Goal: Contribute content: Add original content to the website for others to see

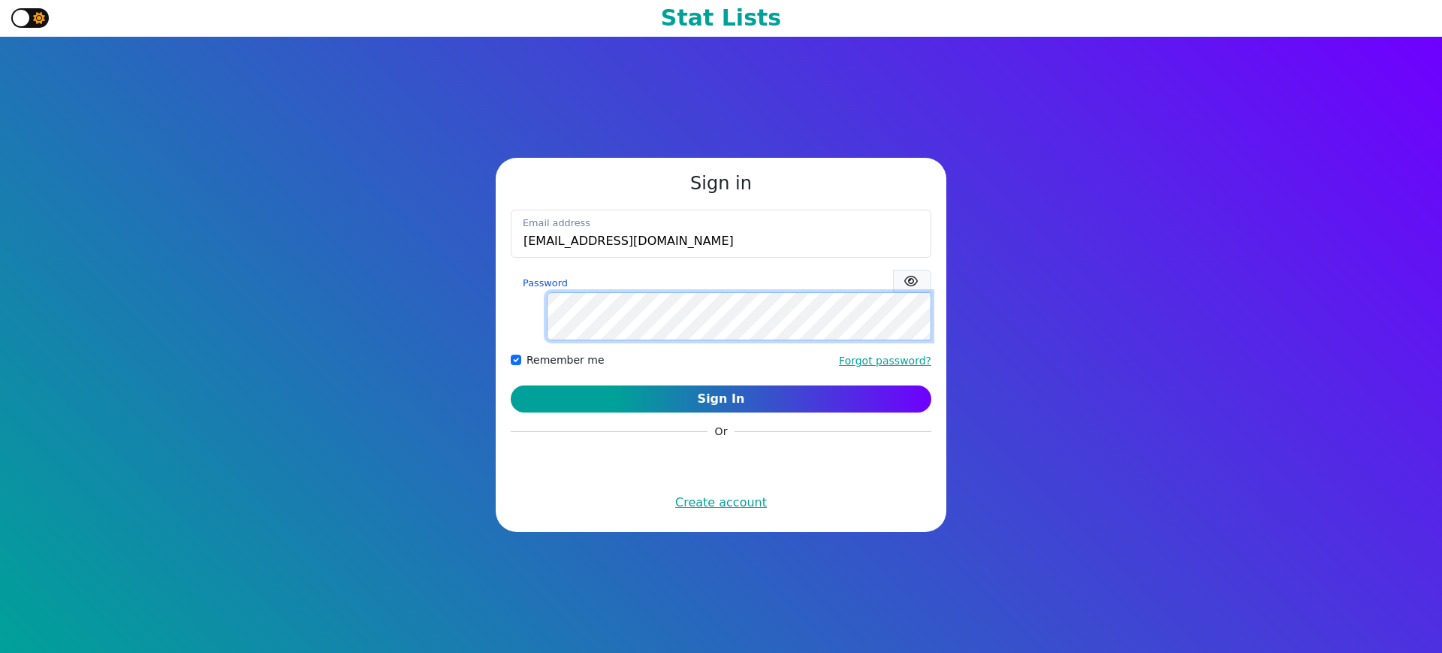
click at [511, 385] on button "Sign In" at bounding box center [721, 398] width 421 height 27
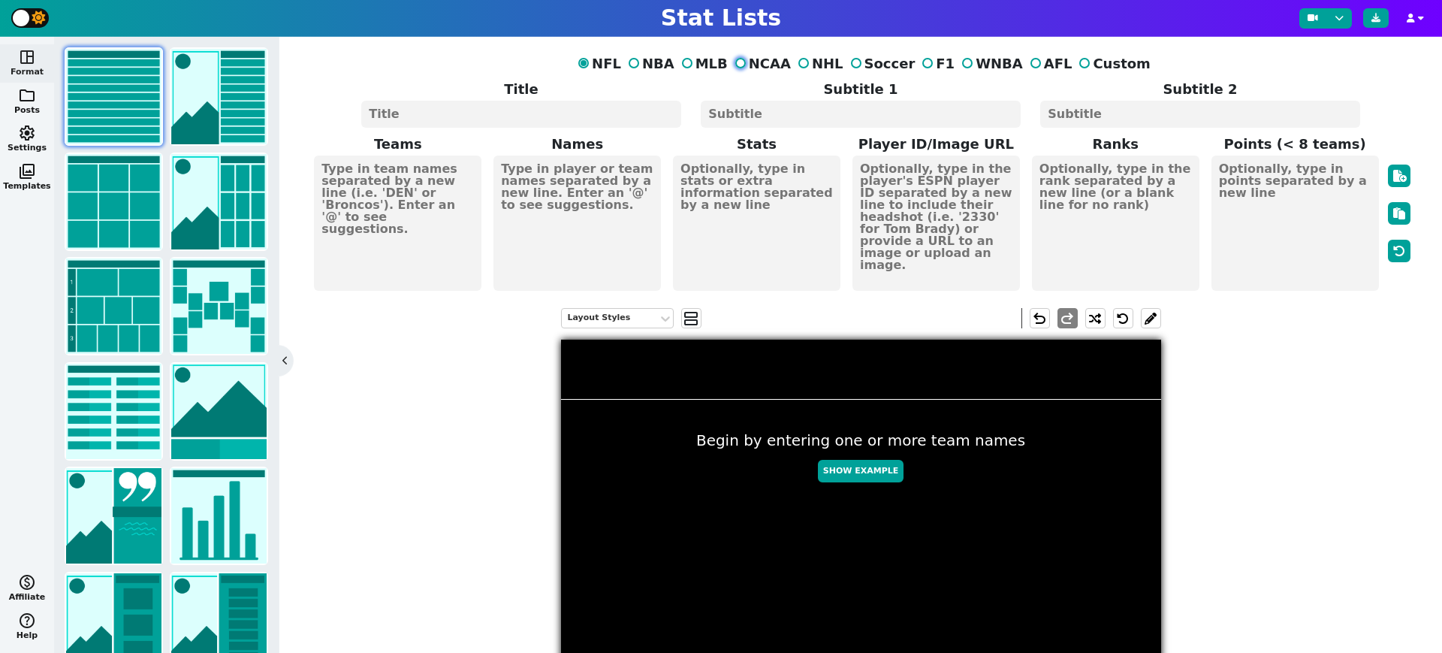
click at [746, 64] on input "NCAA" at bounding box center [740, 63] width 11 height 11
radio input "true"
click at [29, 101] on span "folder" at bounding box center [27, 95] width 18 height 18
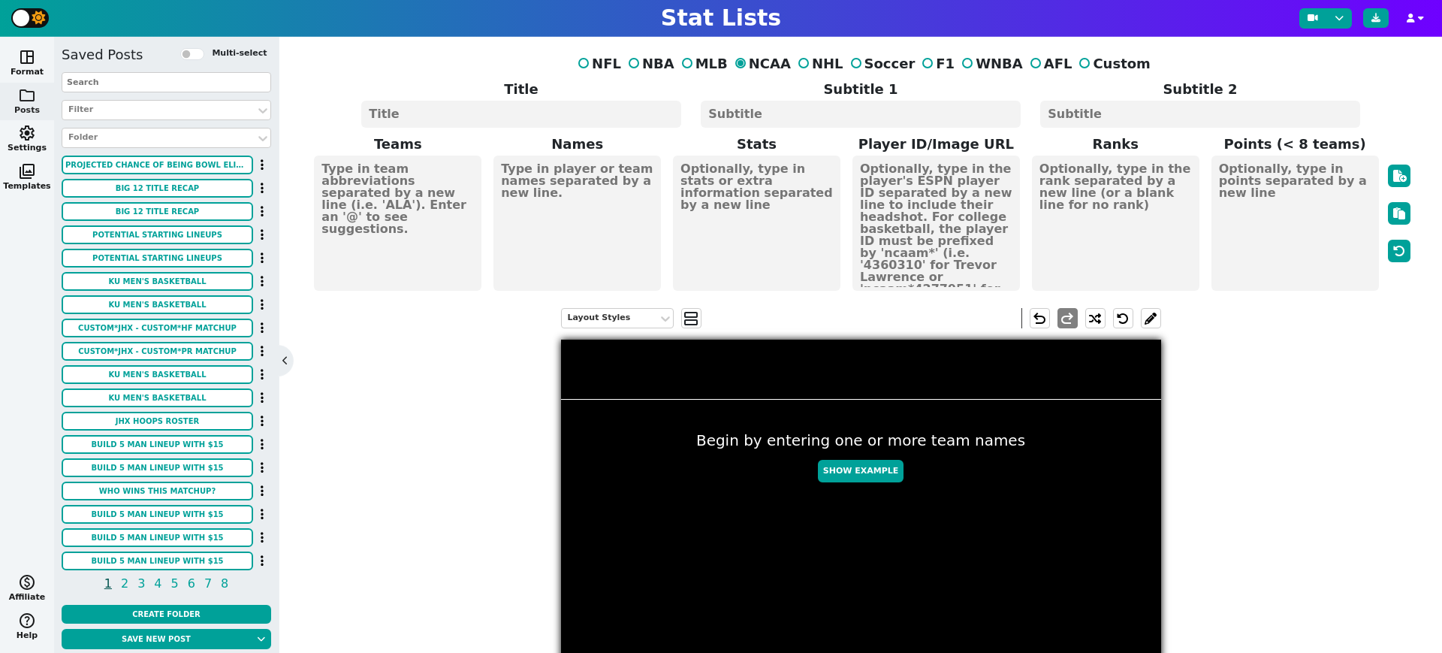
click at [170, 84] on input "text" at bounding box center [167, 82] width 210 height 20
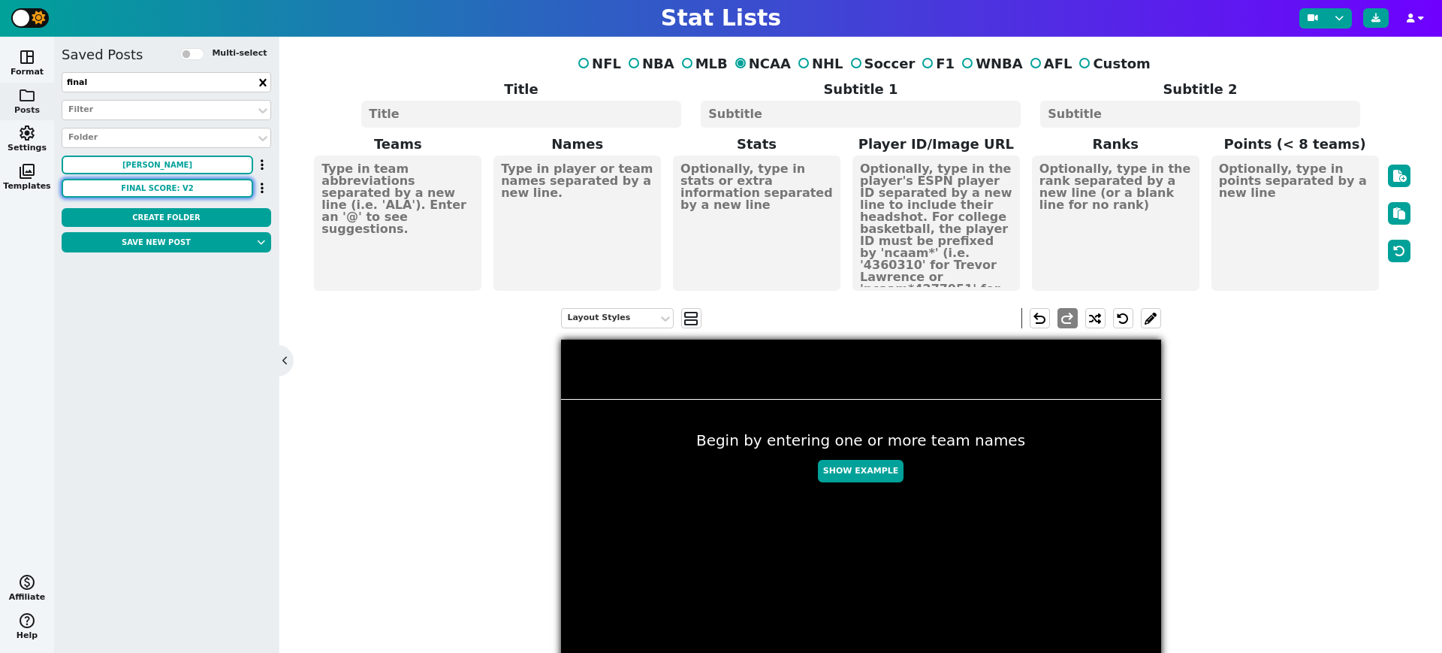
type input "final"
click at [186, 189] on button "FINAL SCORE: V2" at bounding box center [158, 188] width 192 height 19
type textarea "KU CIN"
type textarea "49 16"
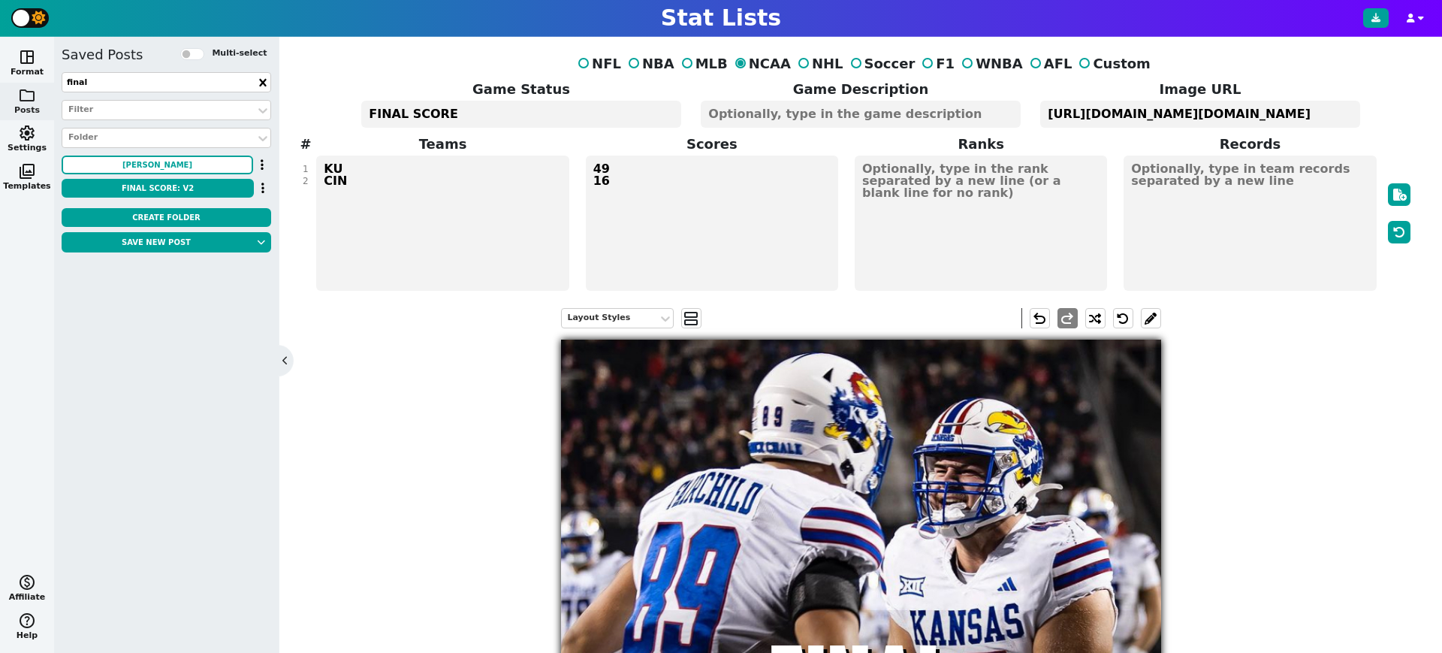
click at [261, 80] on icon at bounding box center [262, 82] width 7 height 8
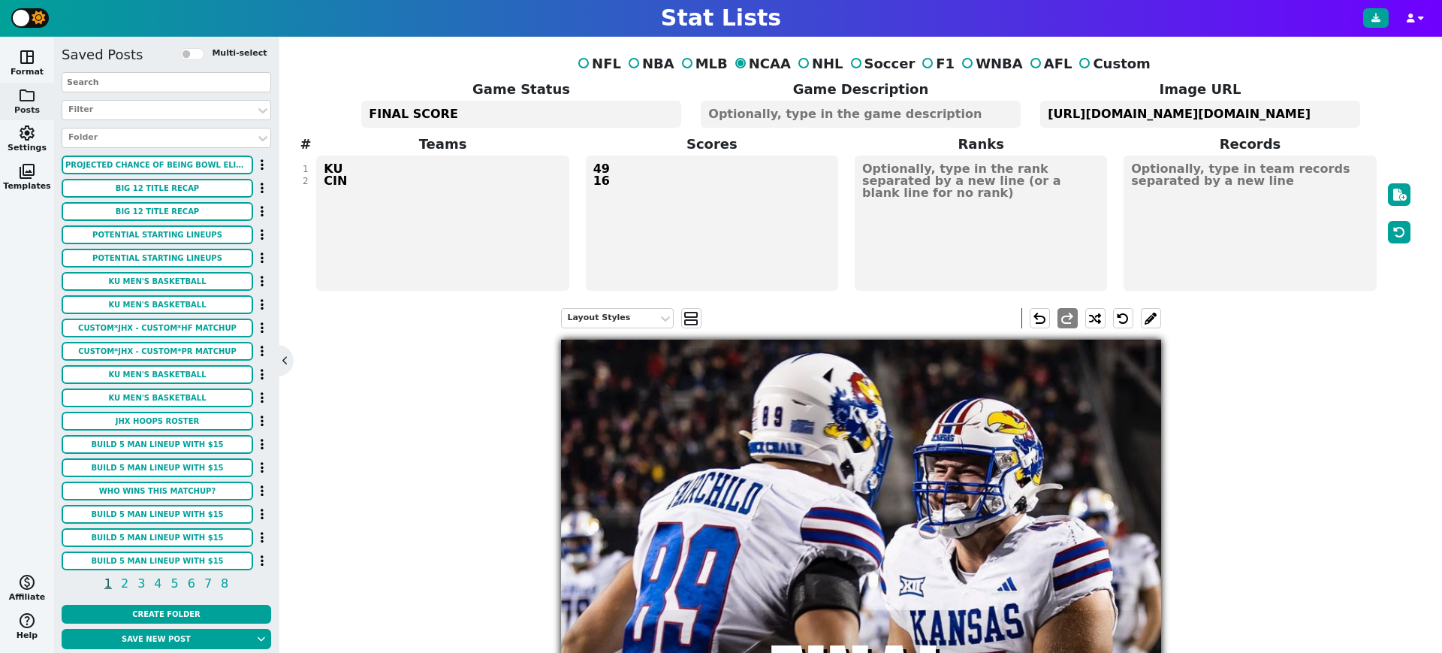
click at [148, 82] on input "text" at bounding box center [167, 82] width 210 height 20
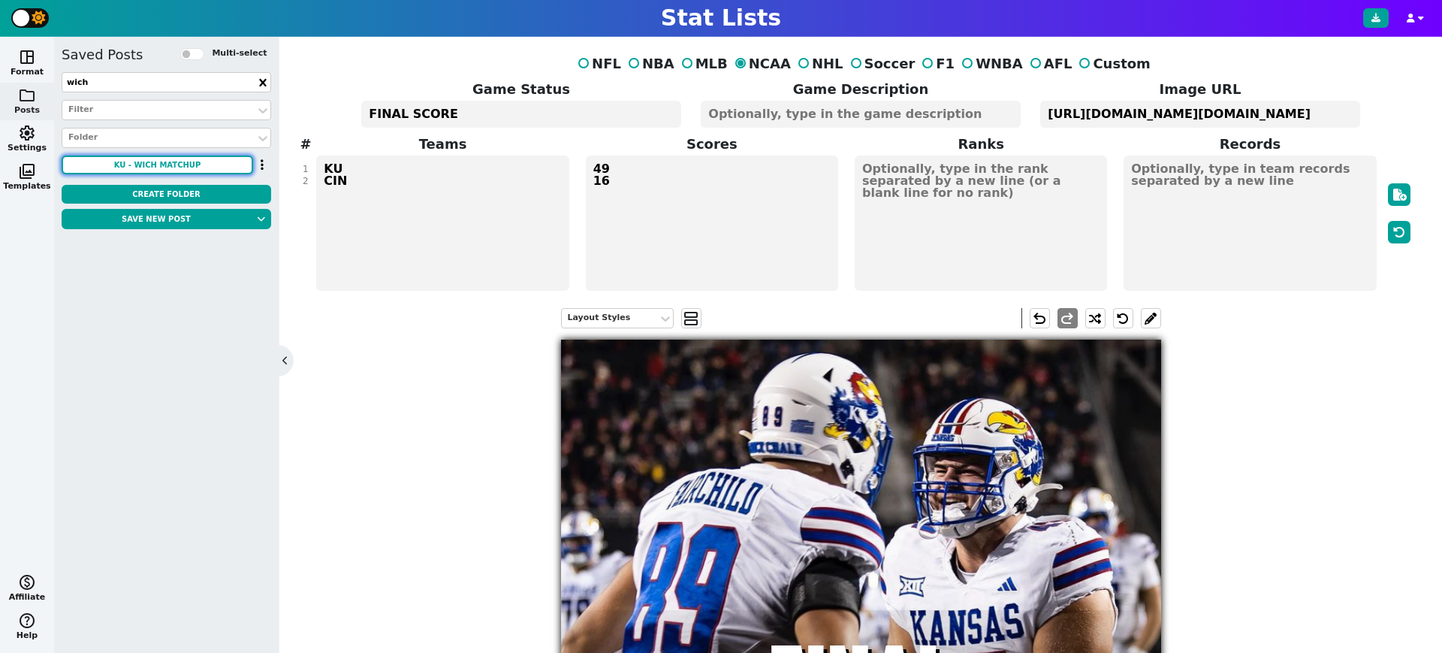
type input "wich"
click at [144, 167] on button "KU - WICH Matchup" at bounding box center [158, 164] width 192 height 19
type textarea "KU WICH"
type textarea "3 0"
type textarea "#13"
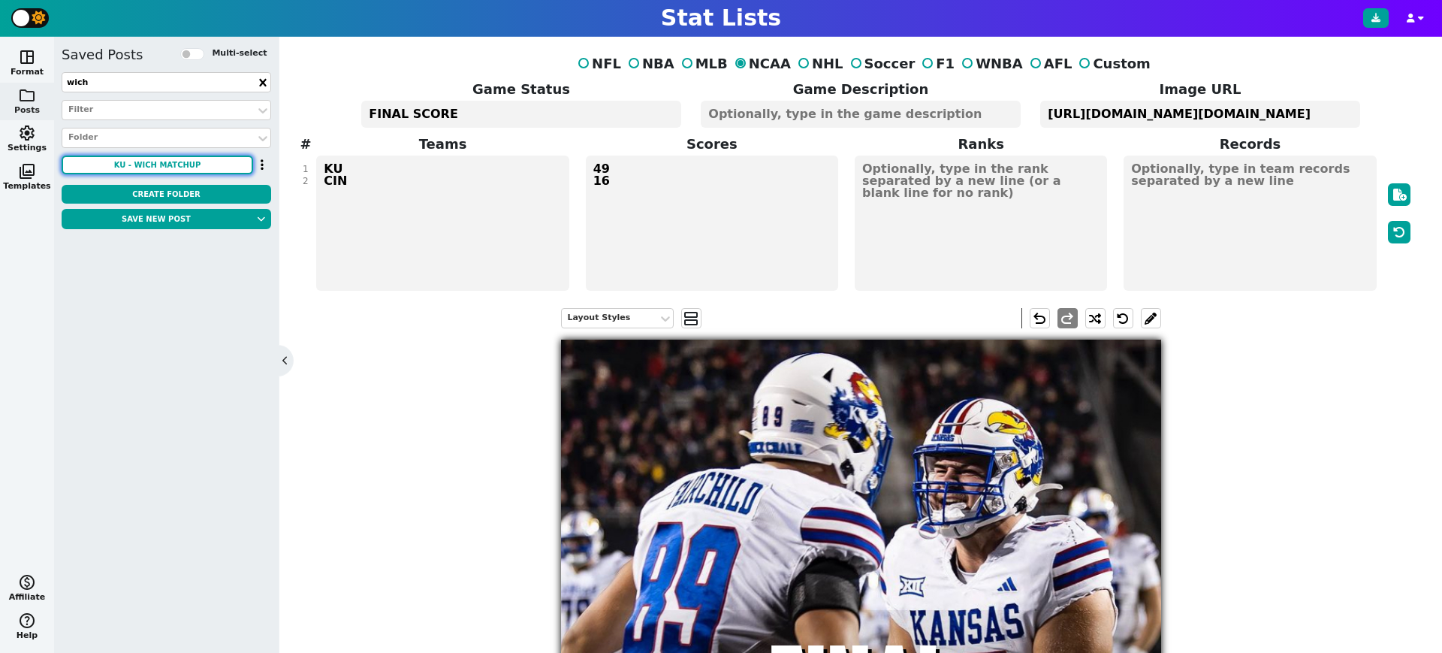
type textarea "[URL][DOMAIN_NAME][DOMAIN_NAME][DOMAIN_NAME][DOMAIN_NAME]"
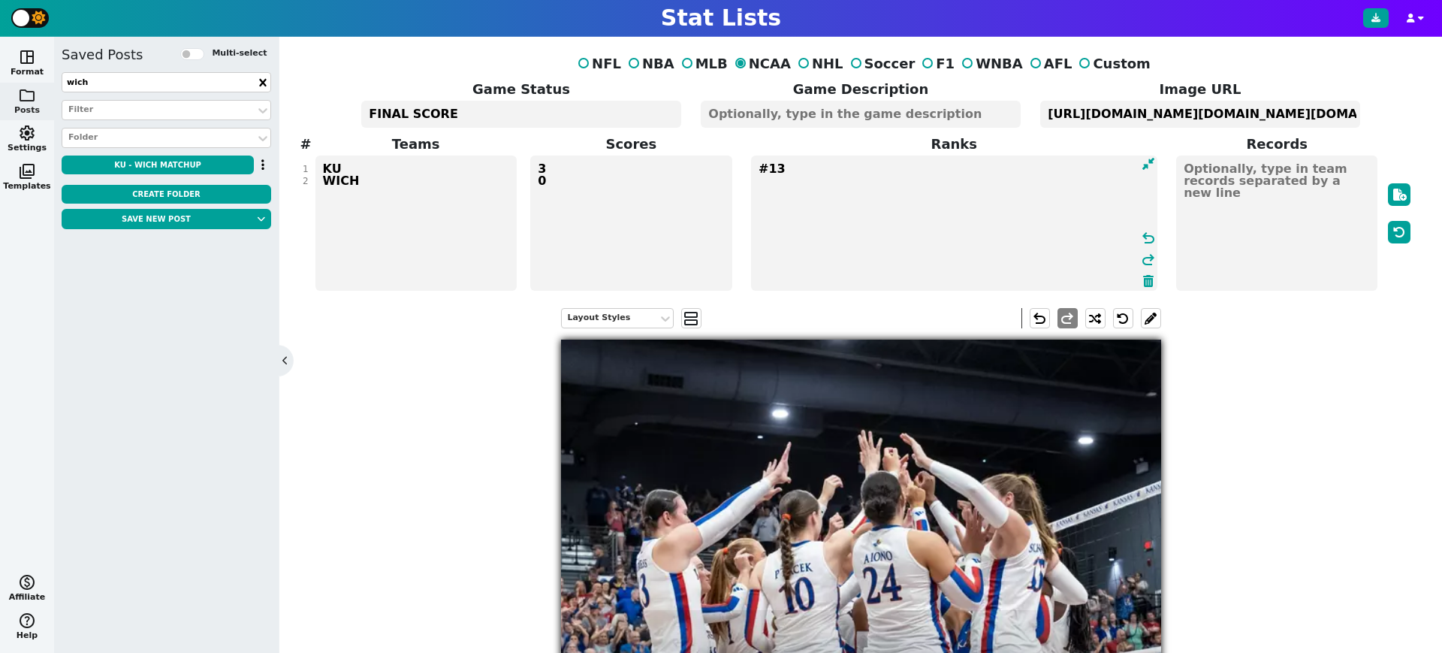
click at [867, 170] on textarea "#13" at bounding box center [954, 222] width 406 height 135
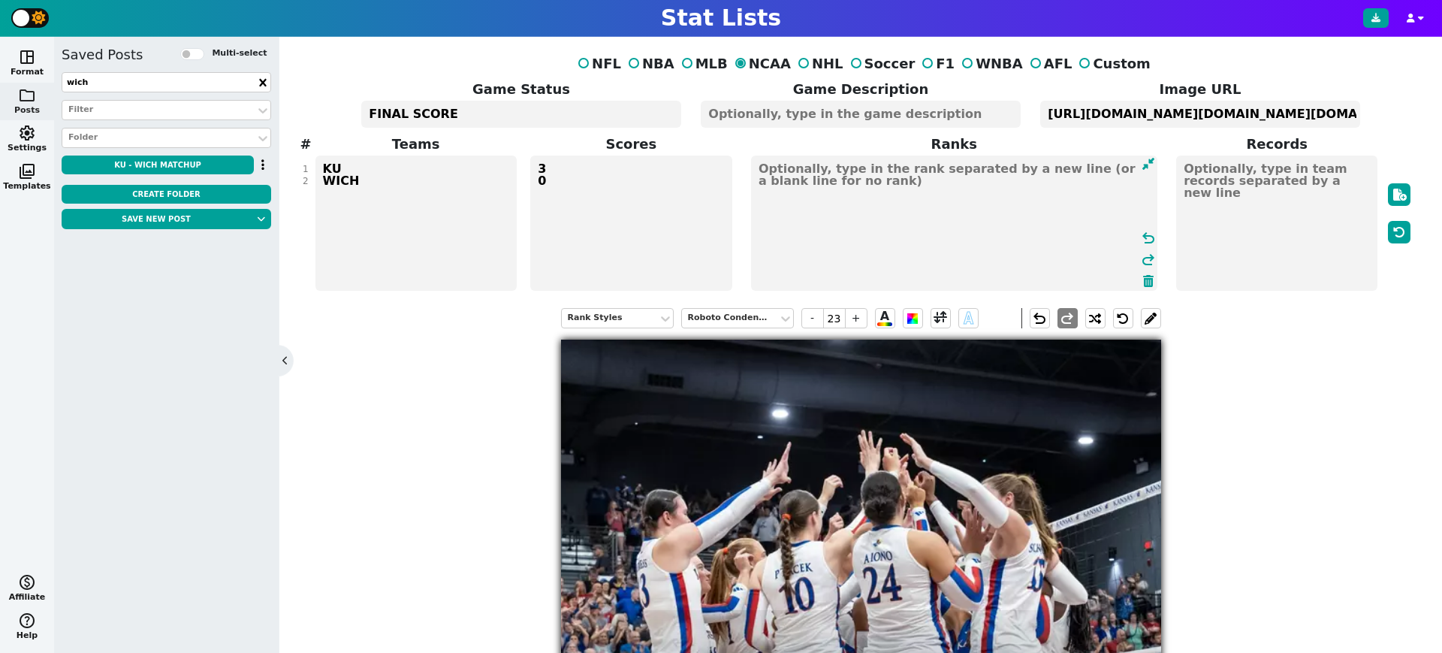
click at [620, 180] on textarea "3 0" at bounding box center [630, 222] width 201 height 135
type input "60"
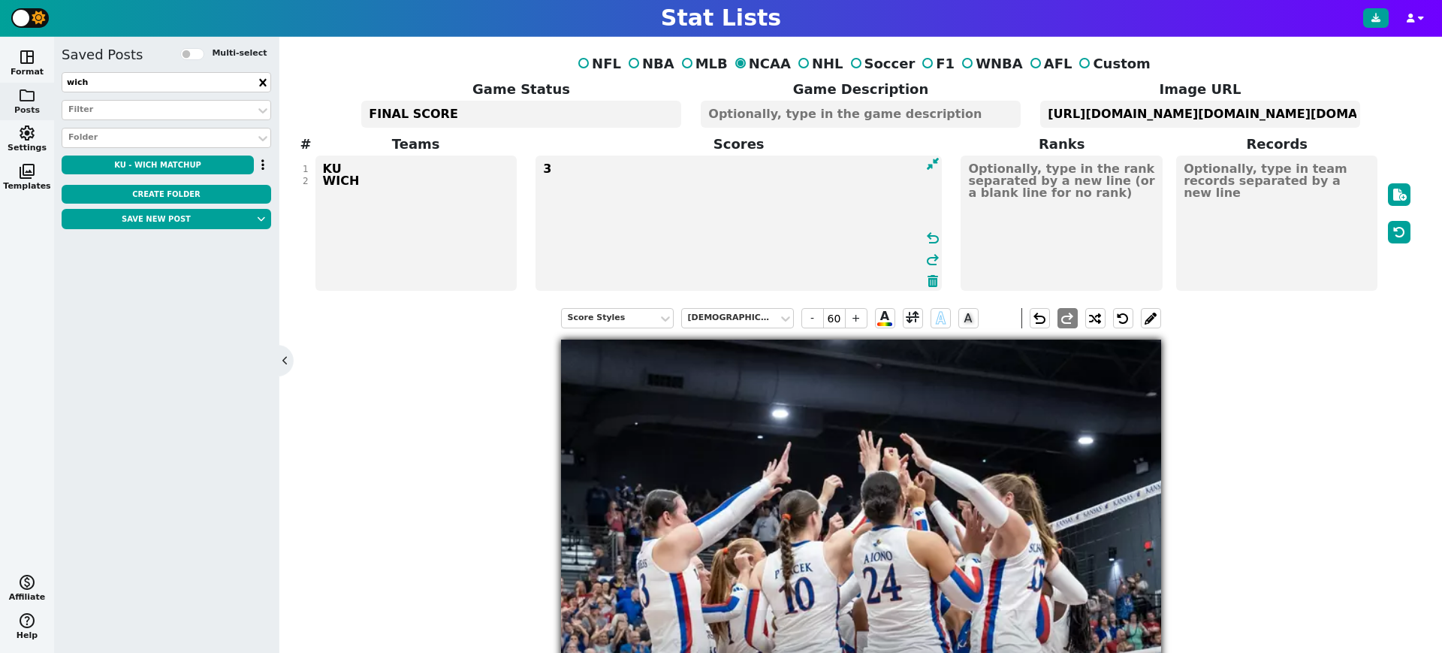
type textarea "3"
type textarea "5 2"
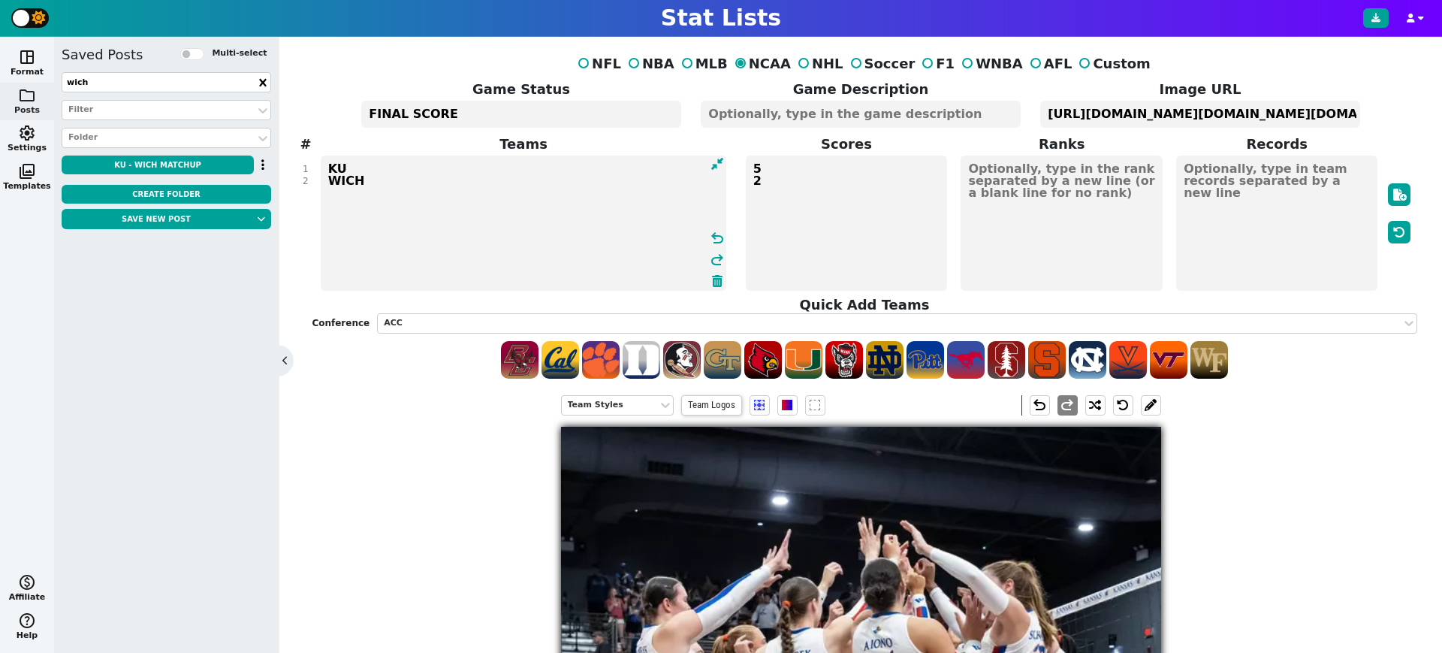
click at [345, 183] on textarea "KU WICH" at bounding box center [524, 222] width 406 height 135
type textarea "KU MOST"
click at [1290, 117] on textarea "[URL][DOMAIN_NAME][DOMAIN_NAME][DOMAIN_NAME][DOMAIN_NAME]" at bounding box center [1199, 114] width 319 height 27
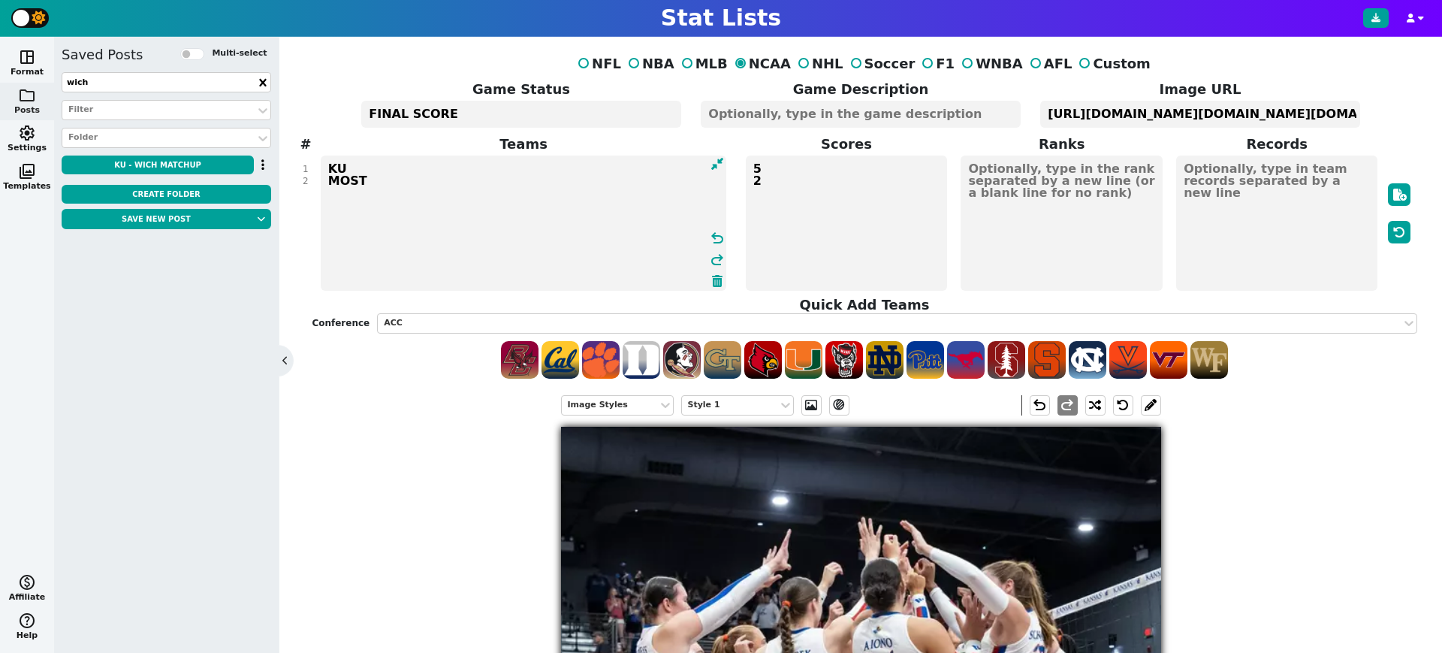
click at [1290, 117] on textarea "[URL][DOMAIN_NAME][DOMAIN_NAME][DOMAIN_NAME][DOMAIN_NAME]" at bounding box center [1199, 114] width 319 height 27
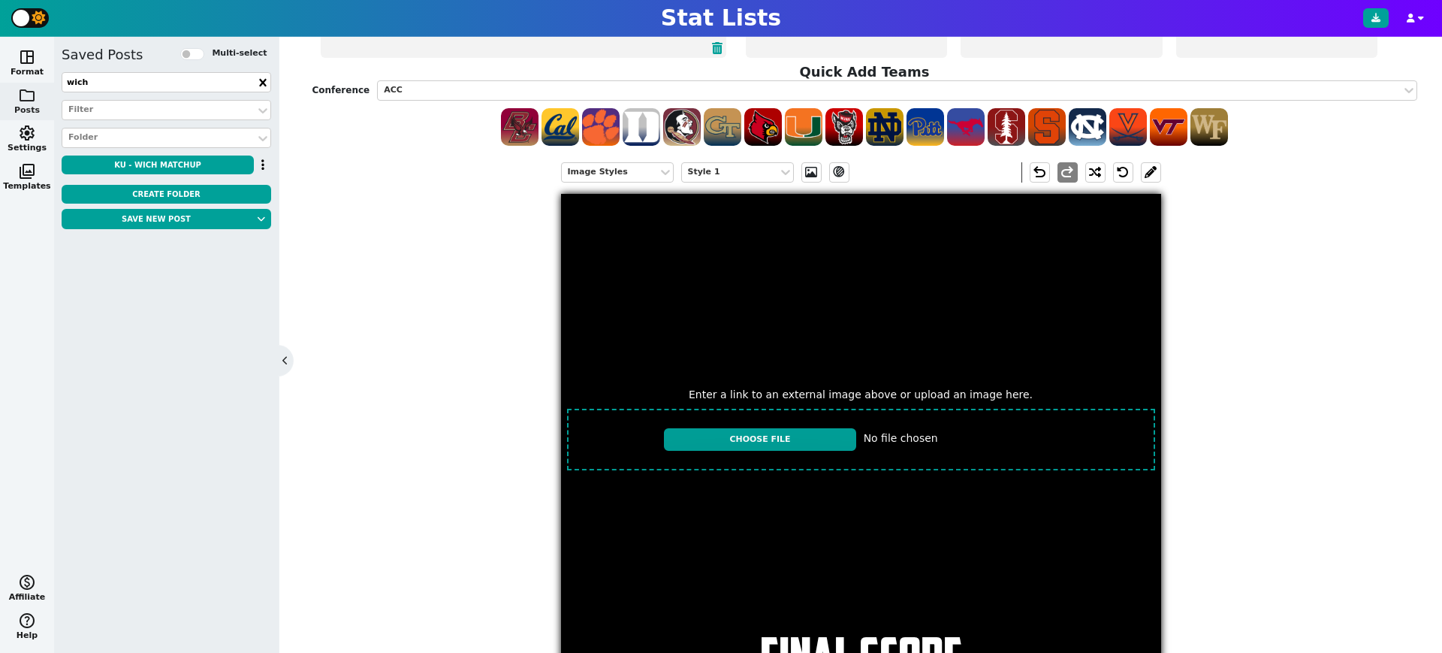
scroll to position [240, 0]
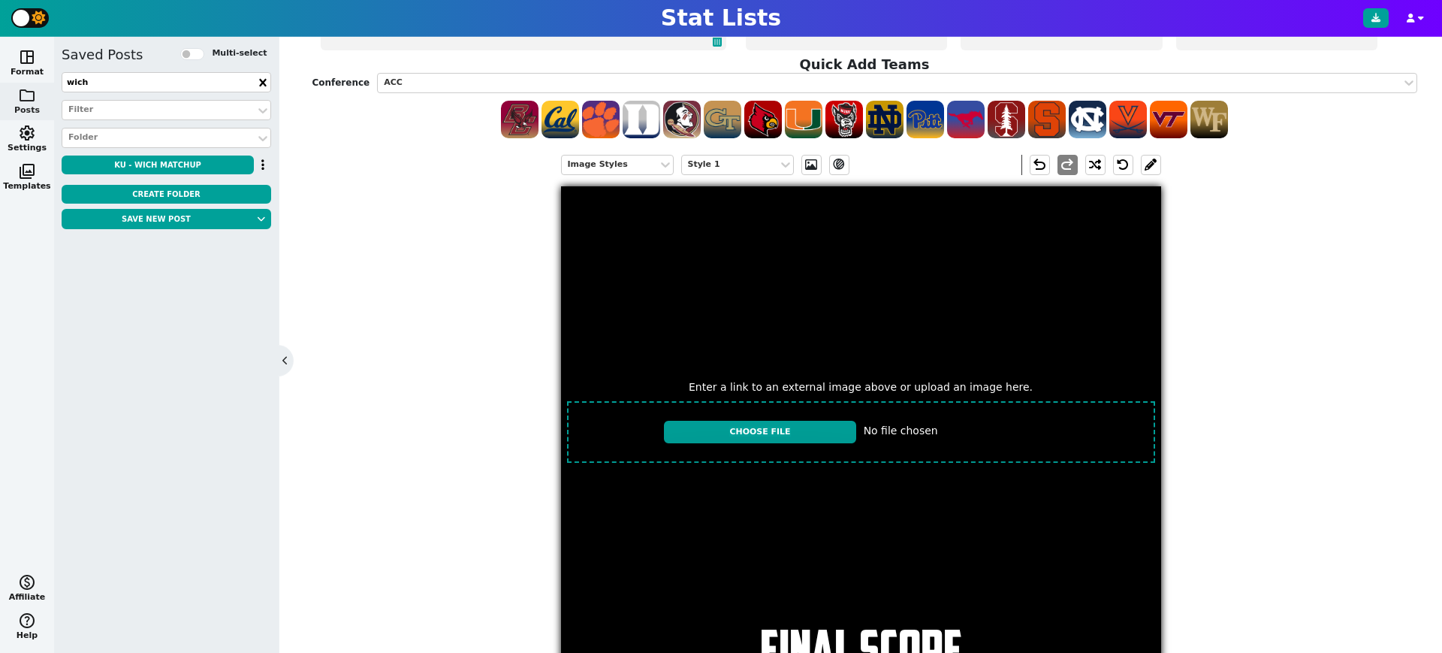
click at [765, 425] on input "file" at bounding box center [861, 432] width 600 height 74
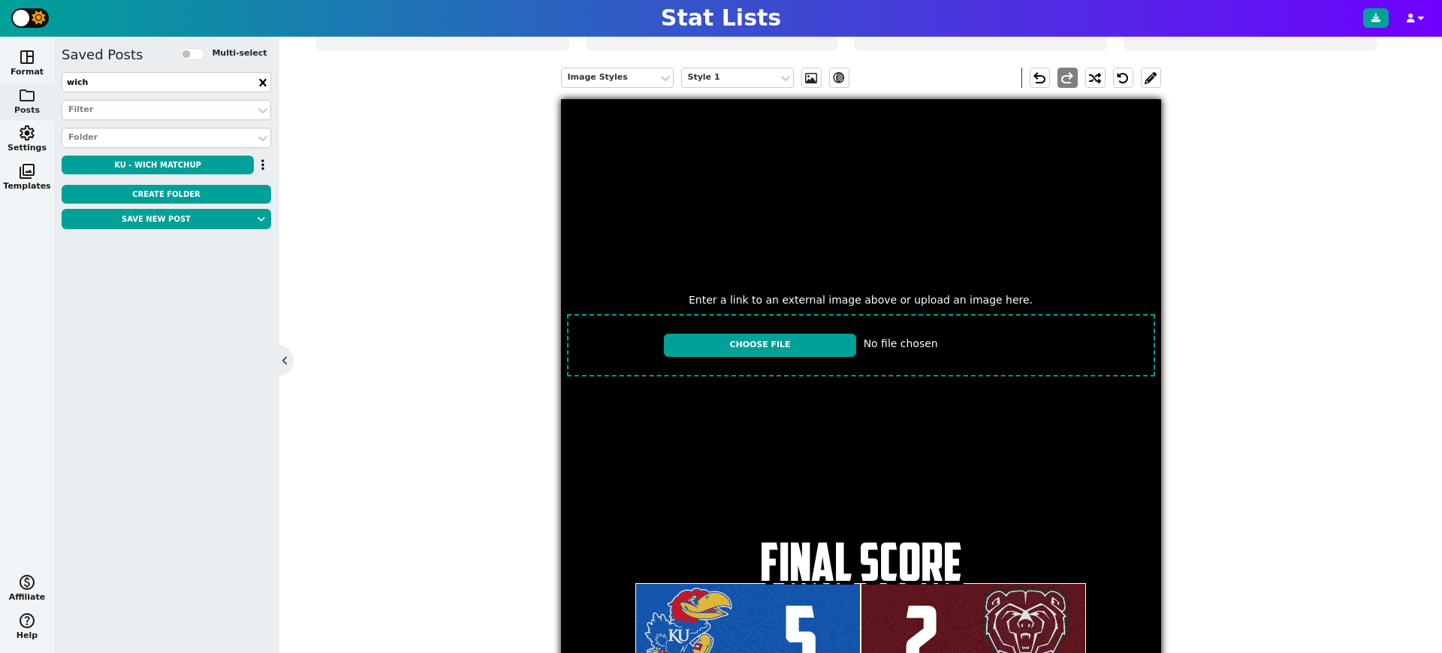
type input "C:\fakepath\IMG_1861.jpeg"
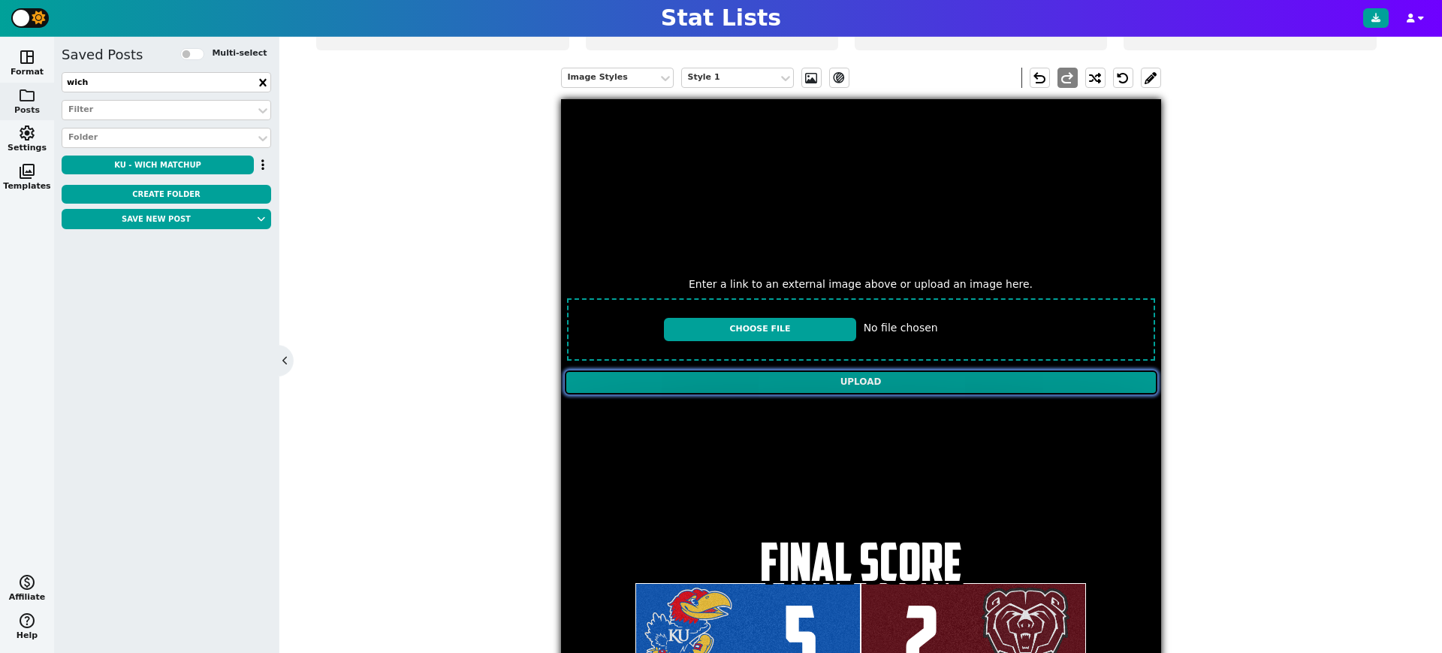
click at [751, 376] on input "Upload" at bounding box center [861, 382] width 593 height 24
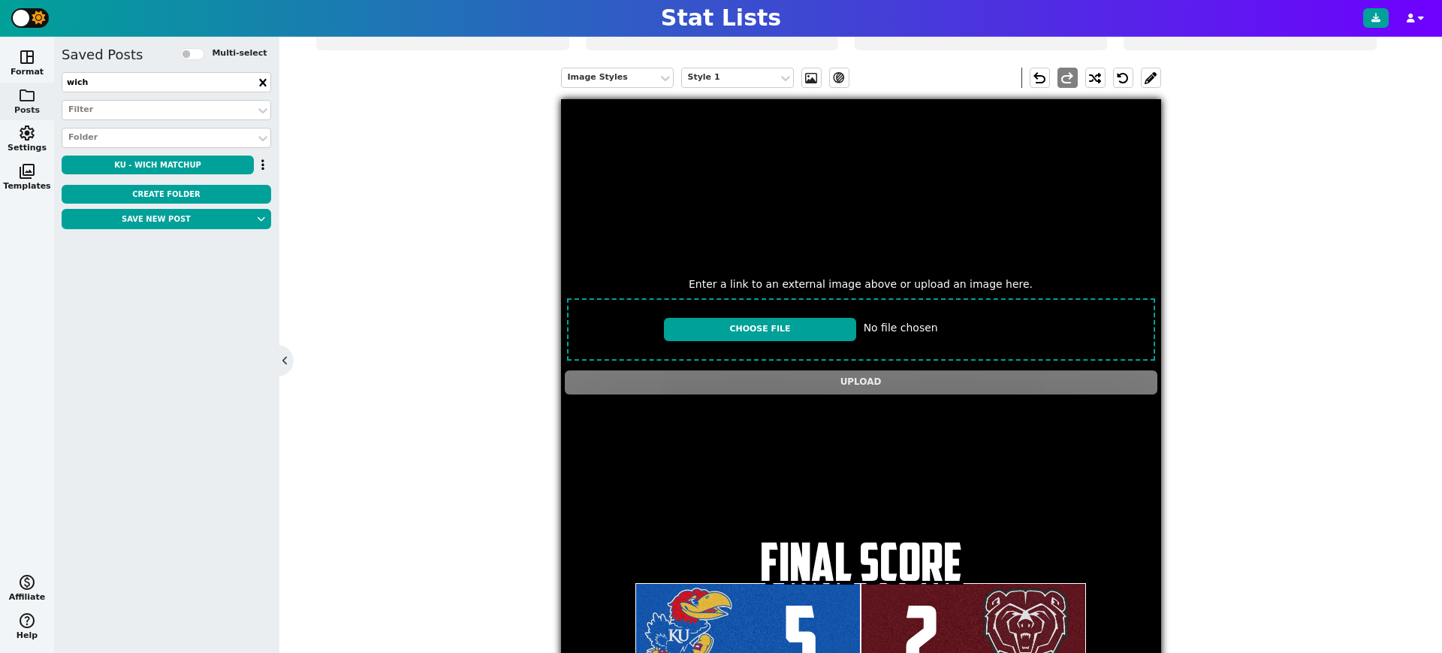
type textarea "[URL][DOMAIN_NAME][DOMAIN_NAME]"
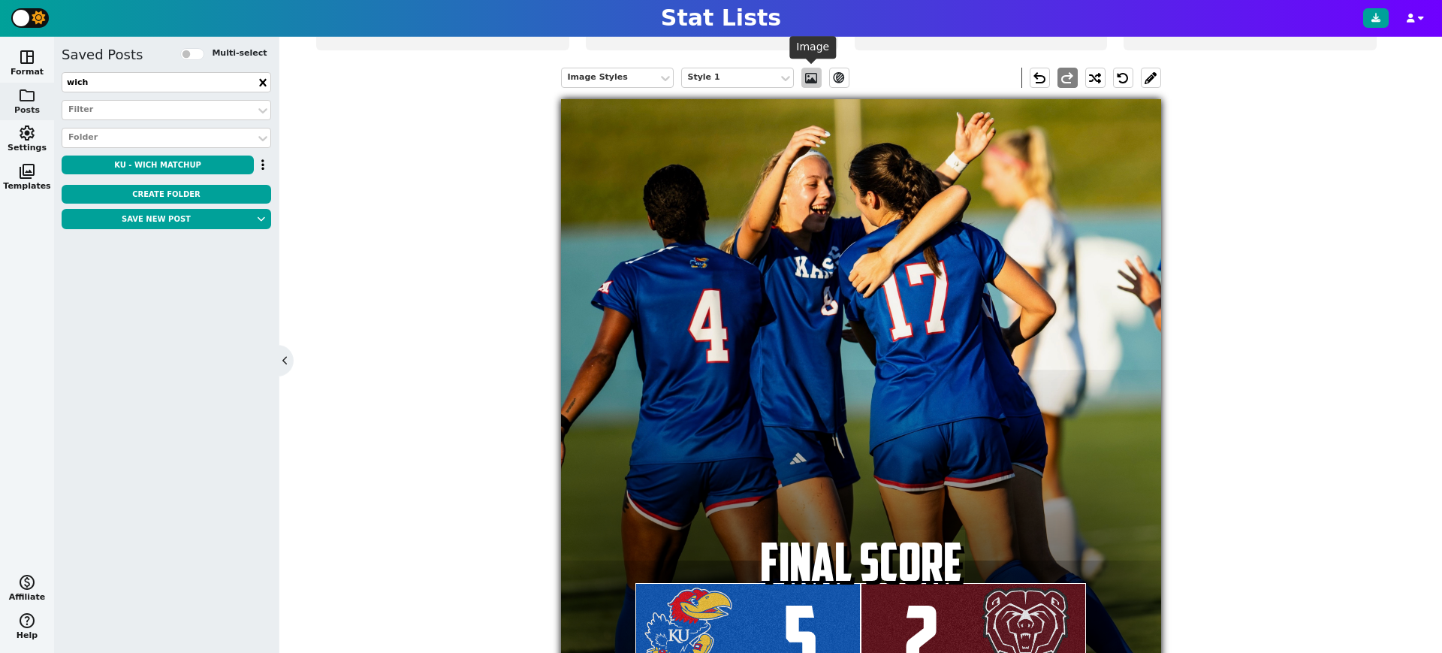
click at [811, 79] on span at bounding box center [811, 78] width 15 height 12
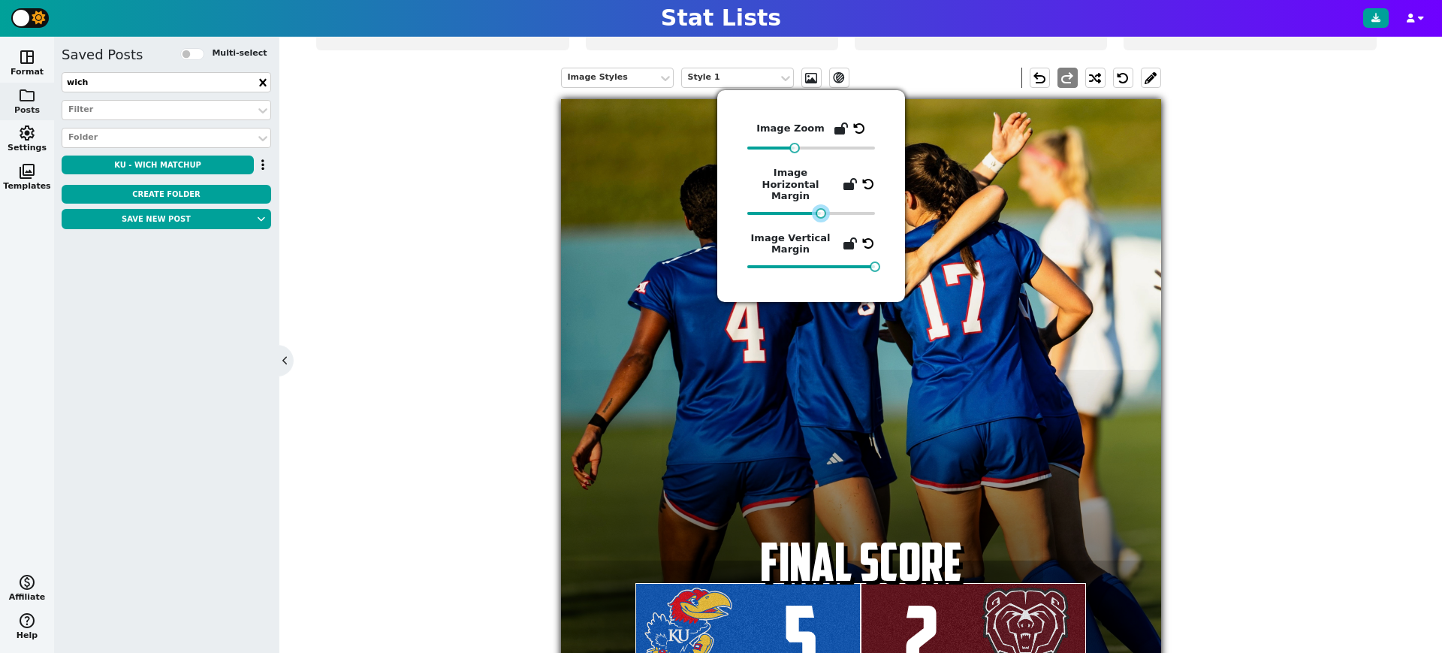
drag, startPoint x: 800, startPoint y: 199, endPoint x: 821, endPoint y: 200, distance: 21.0
click at [821, 208] on div at bounding box center [821, 213] width 11 height 11
click at [491, 403] on div "Image Styles Style 1 ev_shadow undo redo 5 FINAL SCORE 2" at bounding box center [860, 387] width 1105 height 662
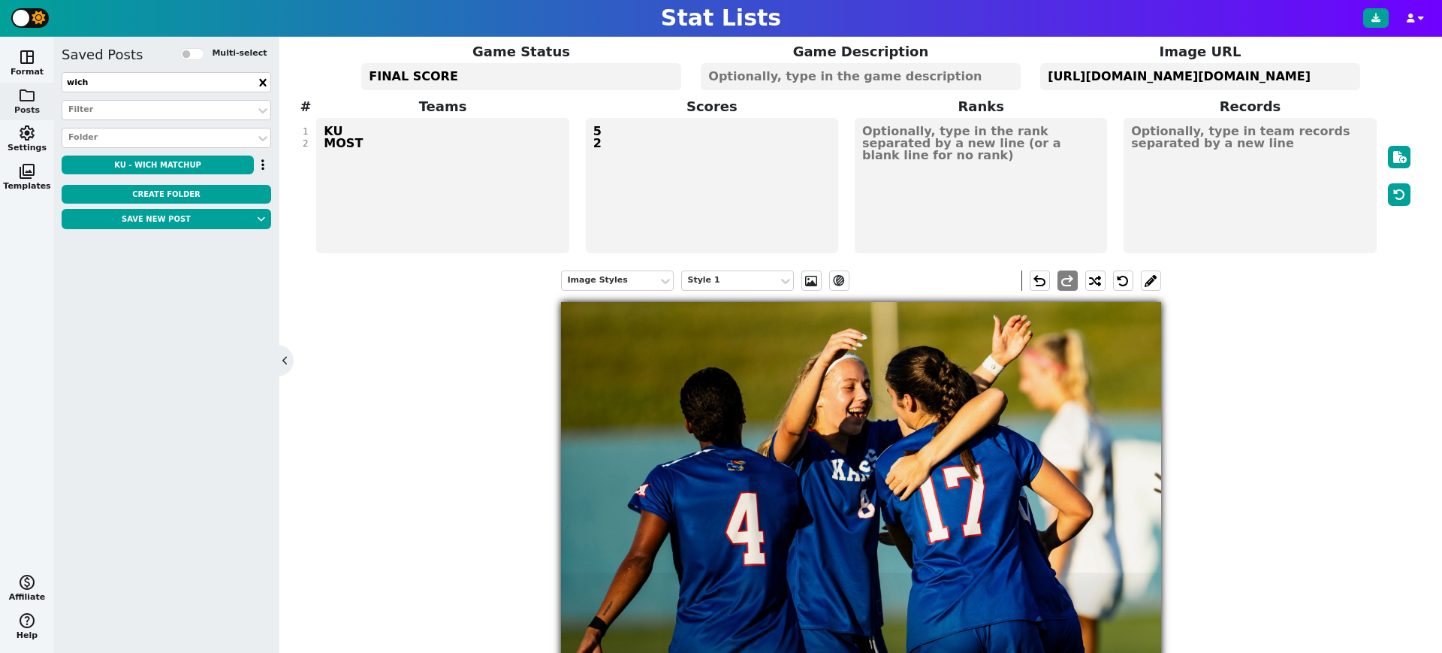
scroll to position [2, 0]
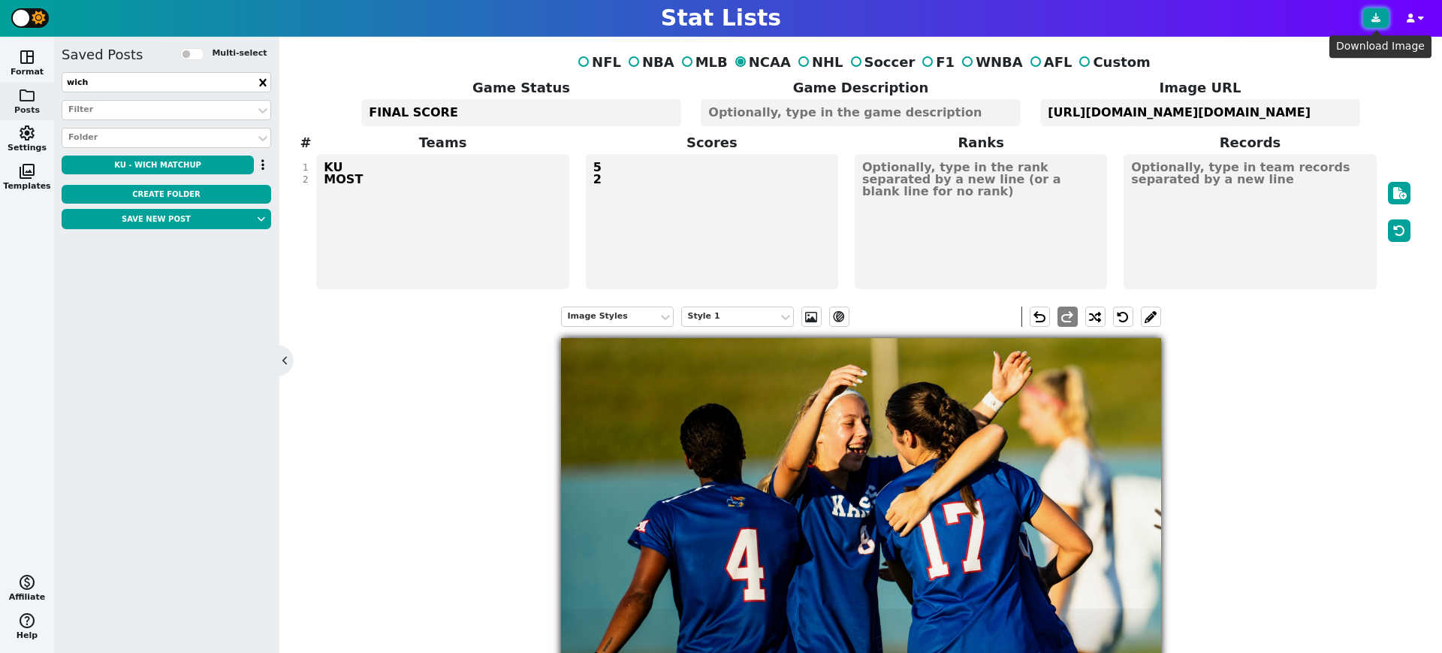
click at [1374, 16] on icon at bounding box center [1375, 18] width 9 height 9
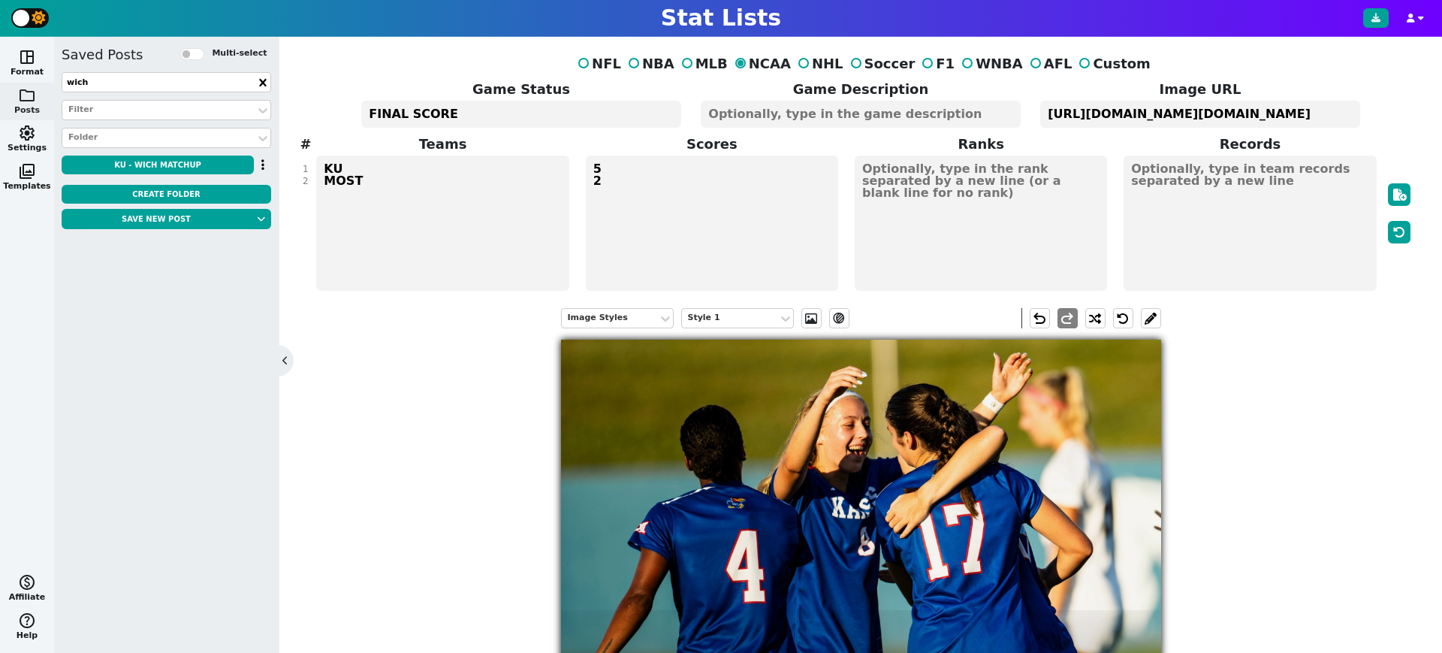
scroll to position [312, 0]
